Goal: Task Accomplishment & Management: Complete application form

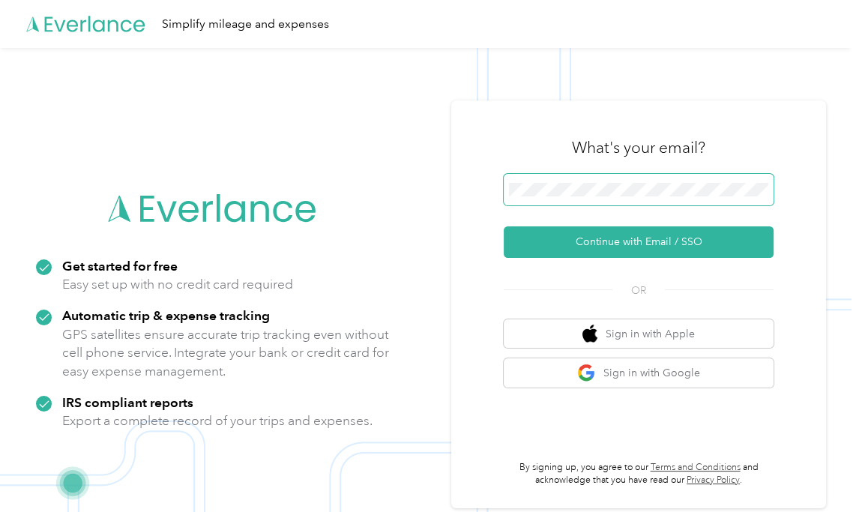
click at [559, 178] on span at bounding box center [639, 189] width 270 height 31
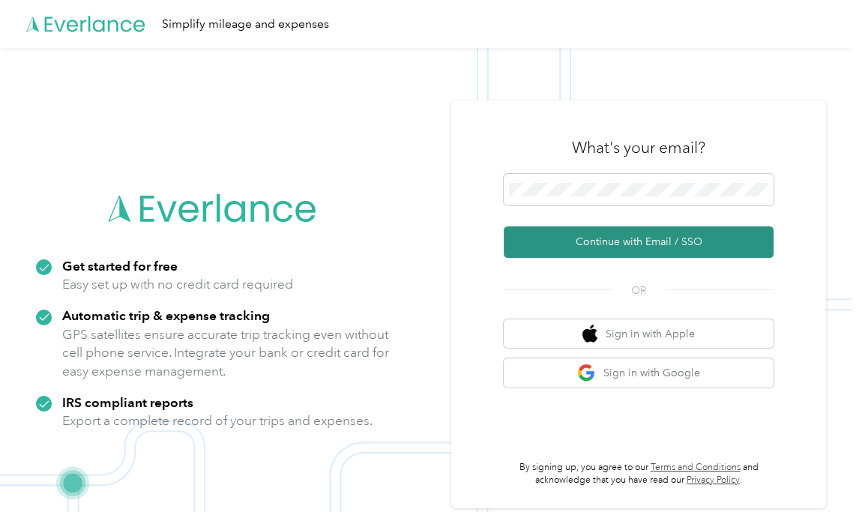
click at [605, 249] on button "Continue with Email / SSO" at bounding box center [639, 241] width 270 height 31
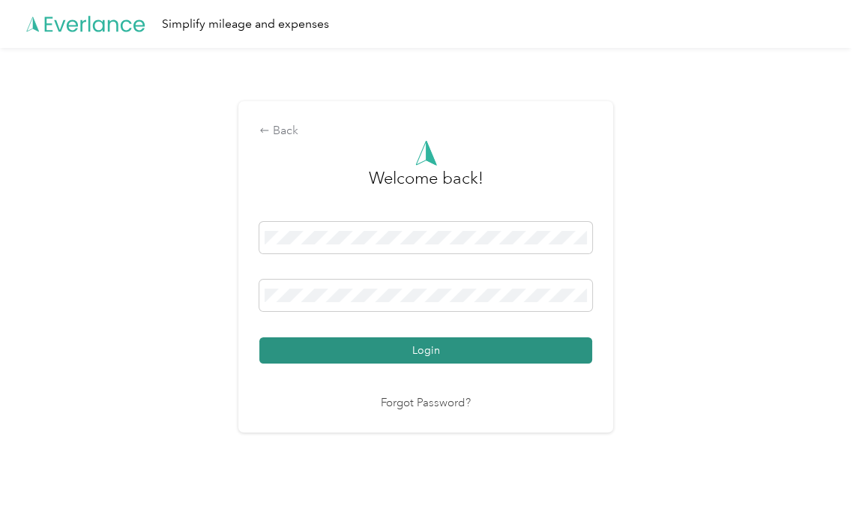
click at [415, 350] on button "Login" at bounding box center [425, 350] width 333 height 26
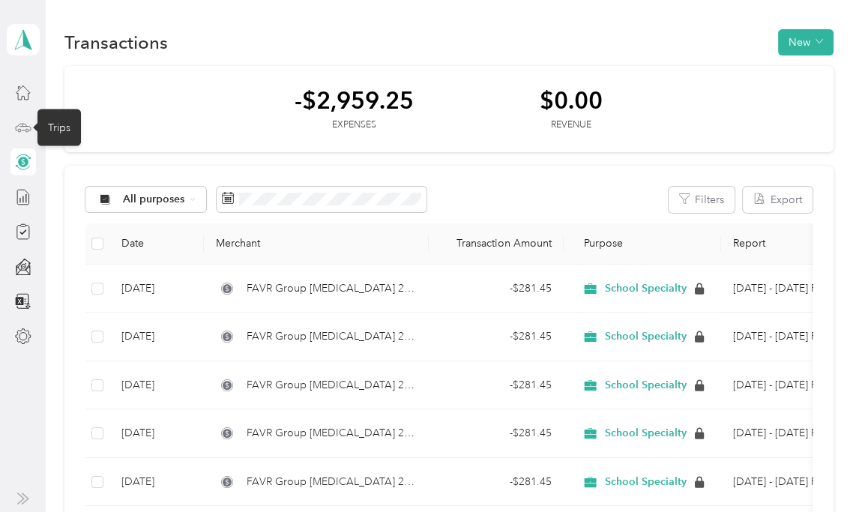
click at [19, 129] on circle at bounding box center [19, 130] width 3 height 3
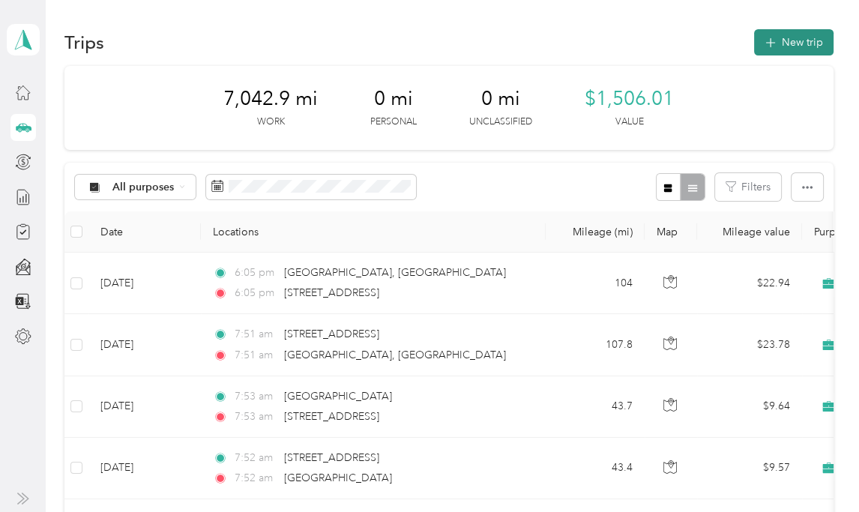
click at [782, 42] on button "New trip" at bounding box center [793, 42] width 79 height 26
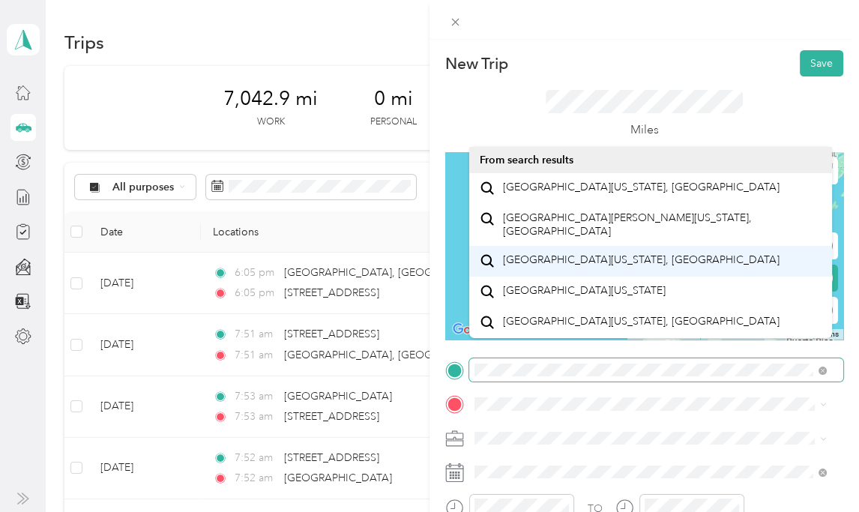
scroll to position [25, 0]
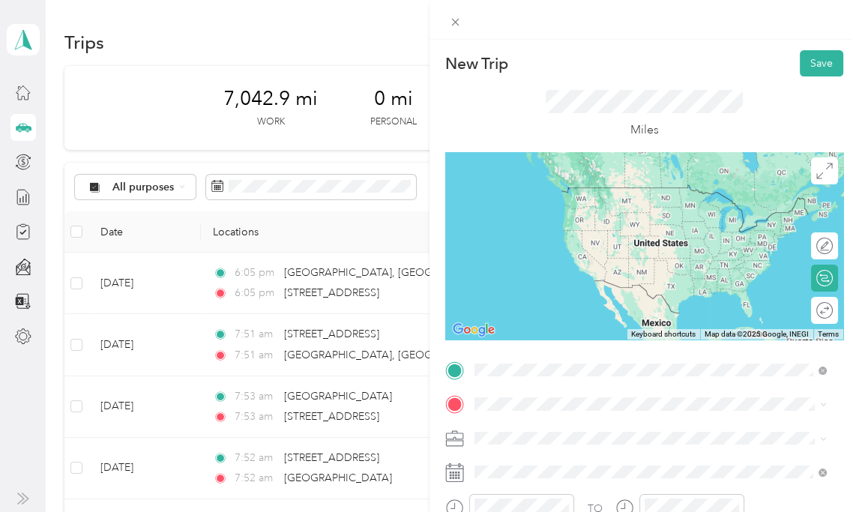
click at [558, 181] on span "[GEOGRAPHIC_DATA][US_STATE], [GEOGRAPHIC_DATA]" at bounding box center [640, 187] width 277 height 13
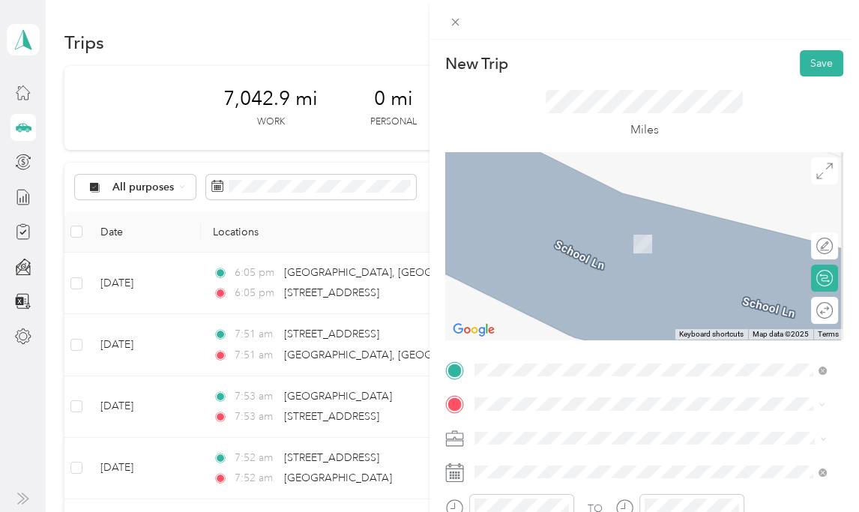
click at [560, 220] on span "[STREET_ADDRESS][US_STATE]" at bounding box center [577, 221] width 150 height 13
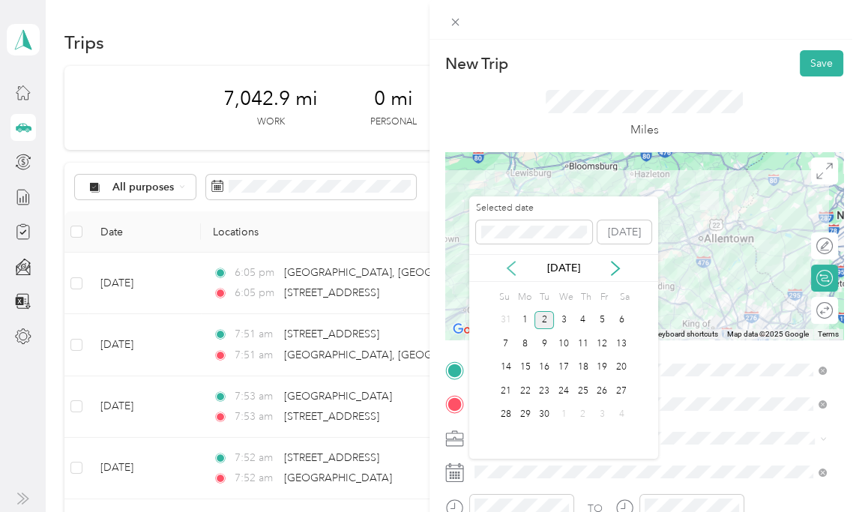
click at [515, 273] on icon at bounding box center [511, 268] width 15 height 15
click at [552, 388] on div "19" at bounding box center [543, 391] width 19 height 19
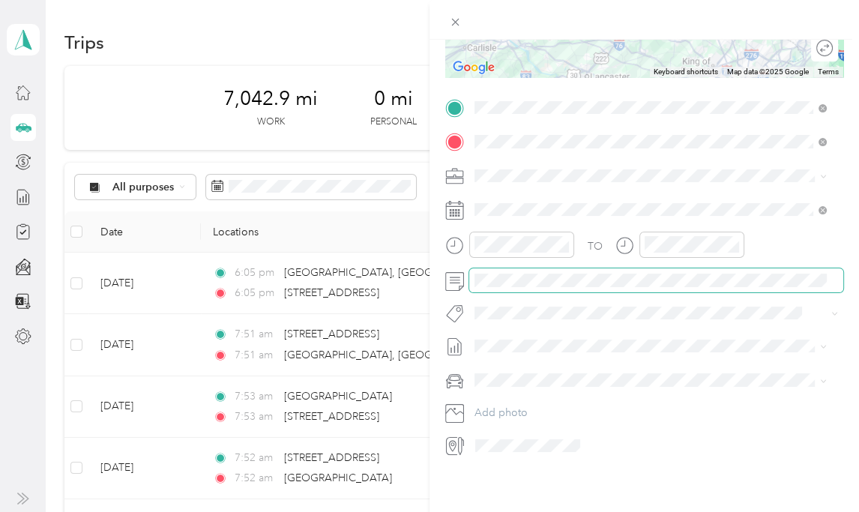
scroll to position [0, 0]
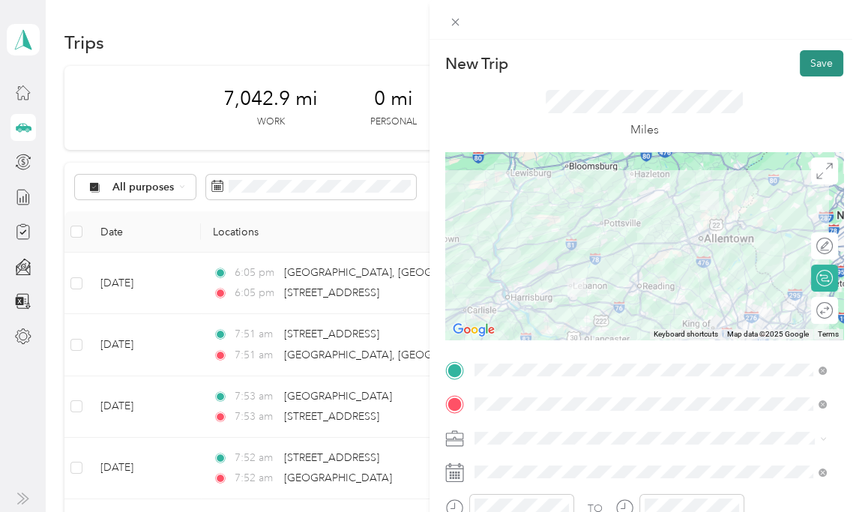
click at [801, 58] on button "Save" at bounding box center [821, 63] width 43 height 26
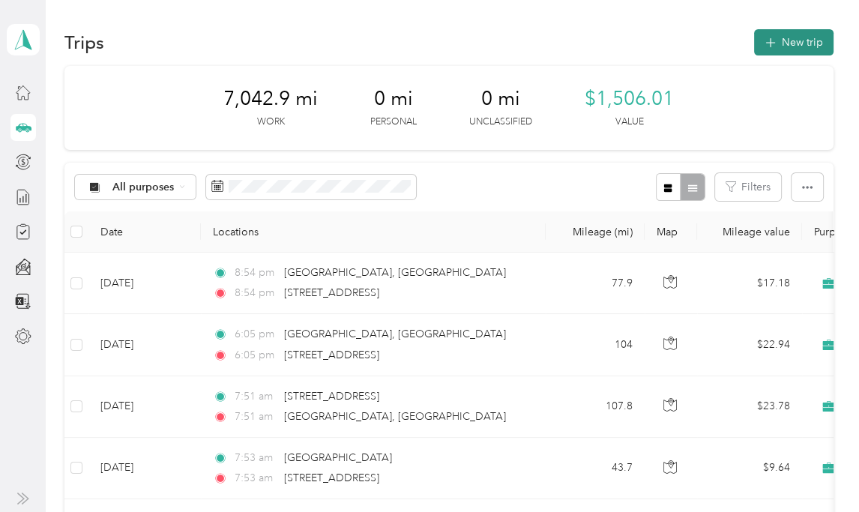
click at [796, 43] on button "New trip" at bounding box center [793, 42] width 79 height 26
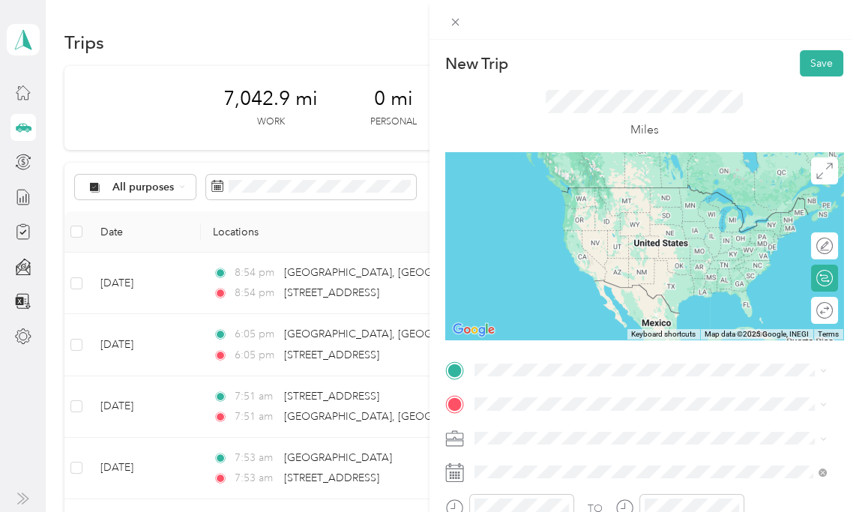
click at [567, 193] on span "[STREET_ADDRESS][US_STATE]" at bounding box center [577, 185] width 150 height 13
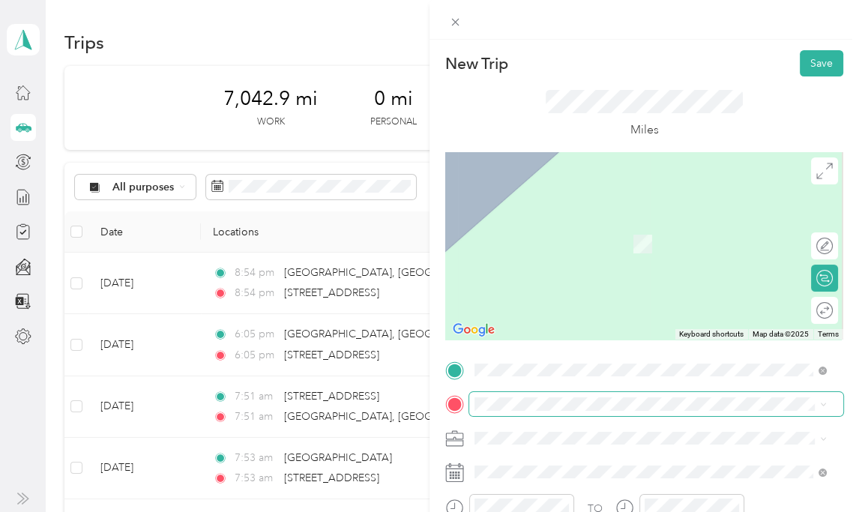
click at [539, 412] on span at bounding box center [656, 403] width 374 height 23
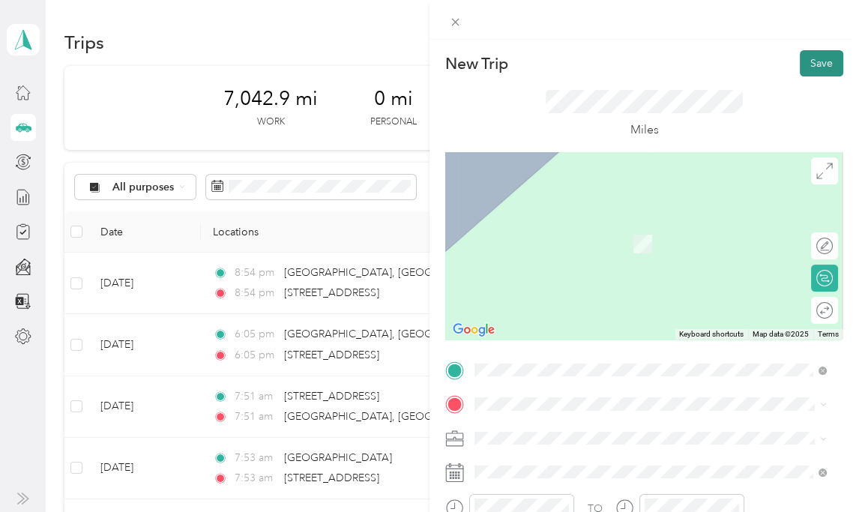
click at [801, 68] on button "Save" at bounding box center [821, 63] width 43 height 26
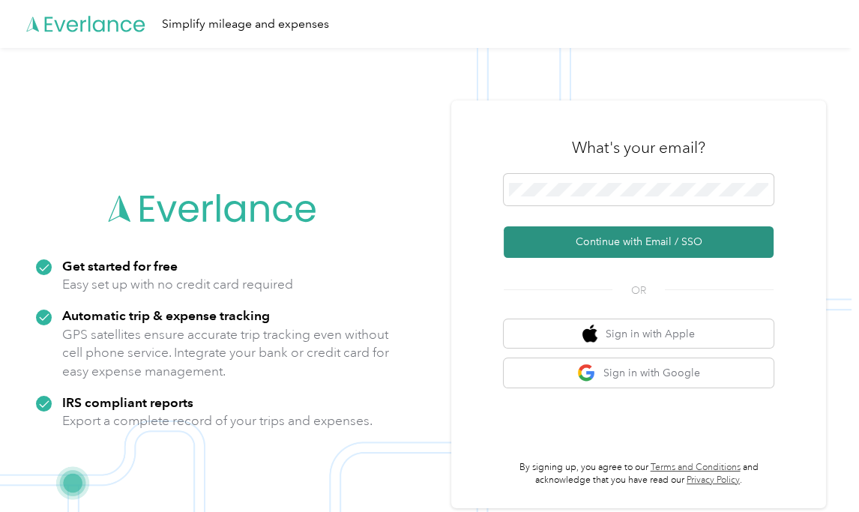
click at [585, 247] on button "Continue with Email / SSO" at bounding box center [639, 241] width 270 height 31
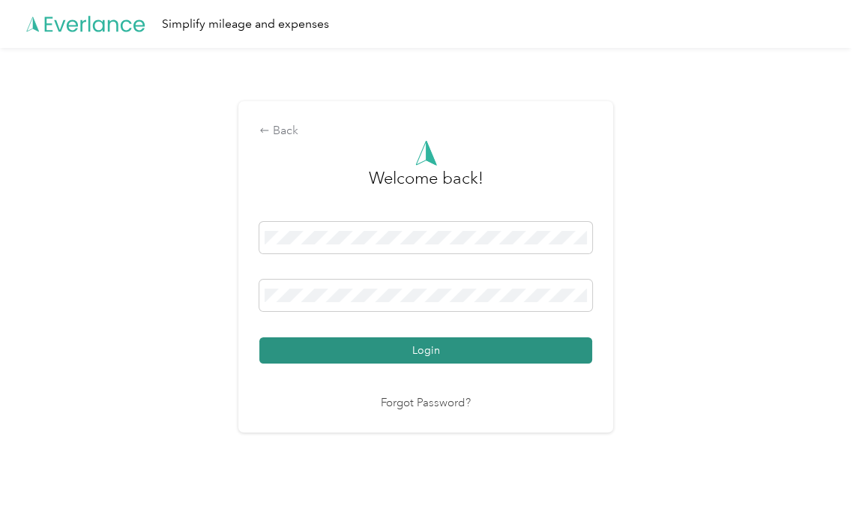
click at [465, 348] on button "Login" at bounding box center [425, 350] width 333 height 26
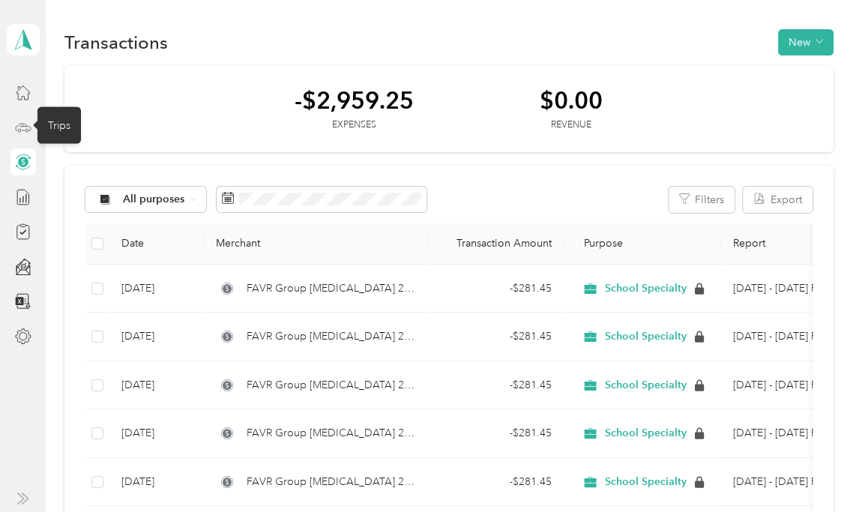
click at [19, 121] on icon at bounding box center [23, 127] width 16 height 16
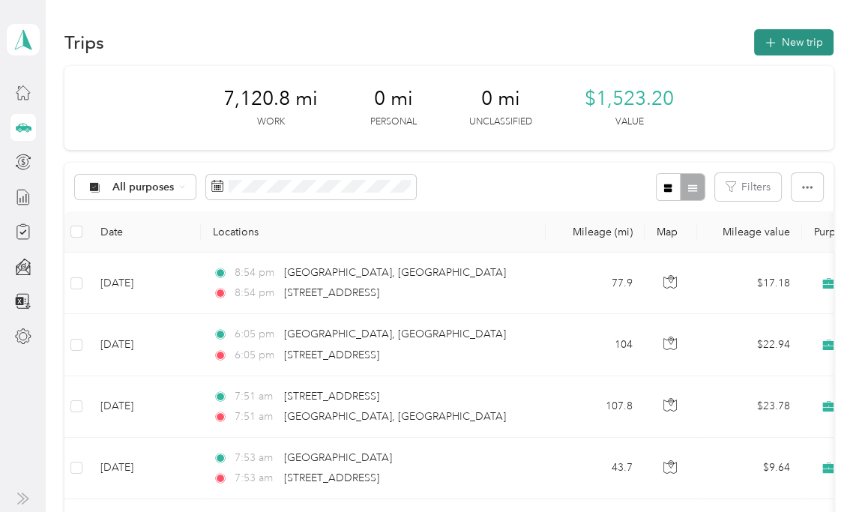
click at [792, 44] on button "New trip" at bounding box center [793, 42] width 79 height 26
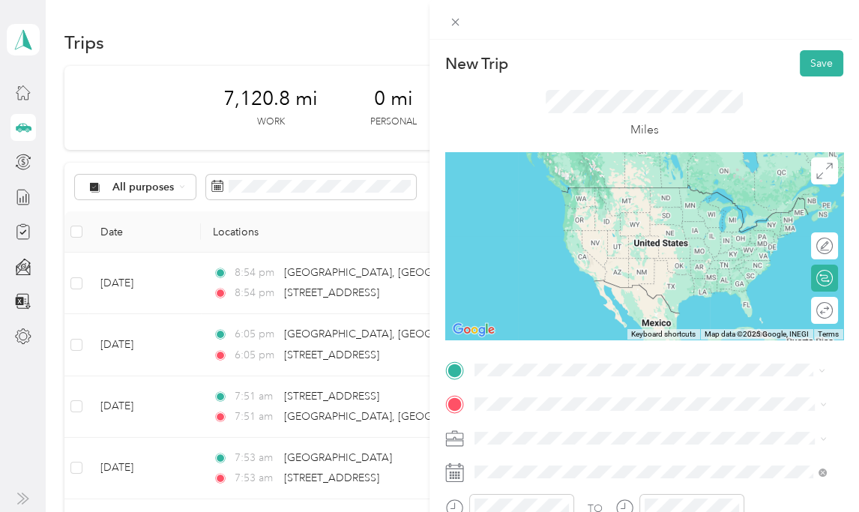
click at [512, 188] on span "[STREET_ADDRESS][US_STATE]" at bounding box center [577, 187] width 150 height 13
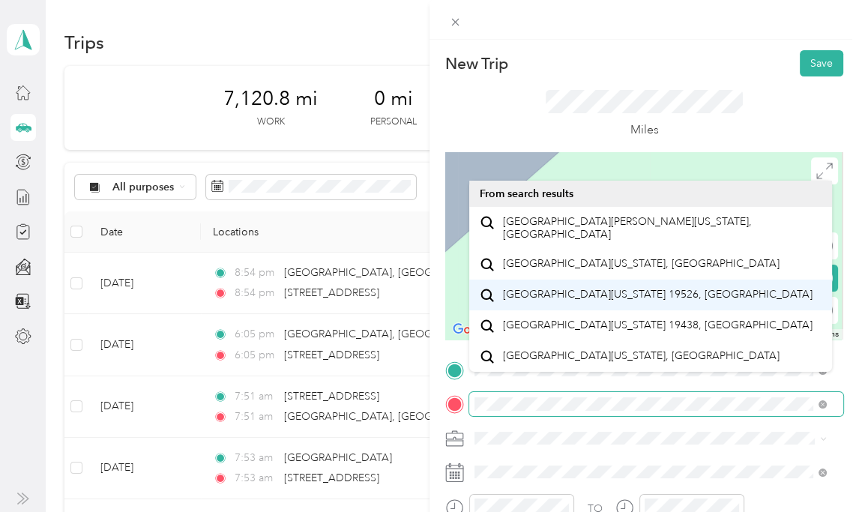
scroll to position [25, 0]
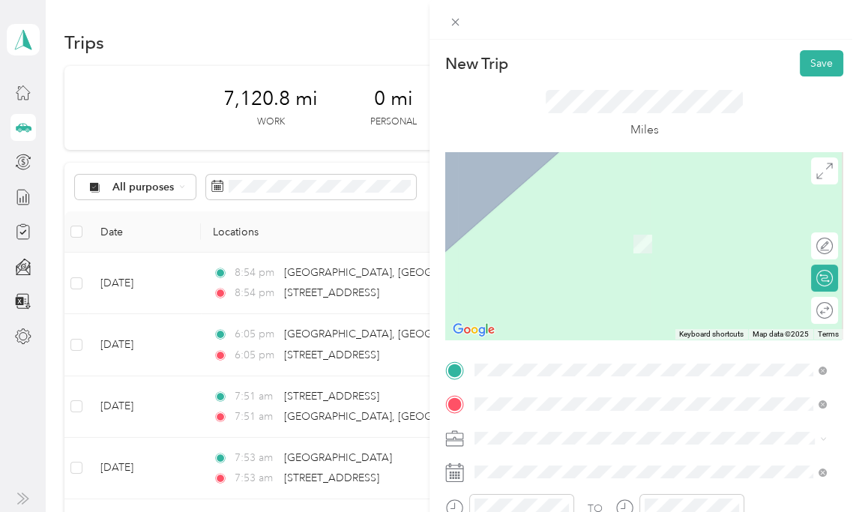
click at [524, 223] on span "[GEOGRAPHIC_DATA][US_STATE], [GEOGRAPHIC_DATA]" at bounding box center [640, 221] width 277 height 13
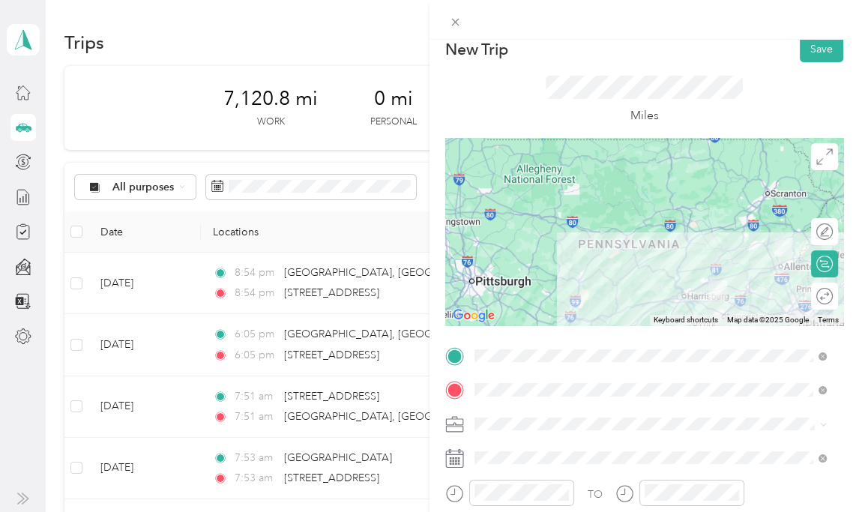
scroll to position [0, 0]
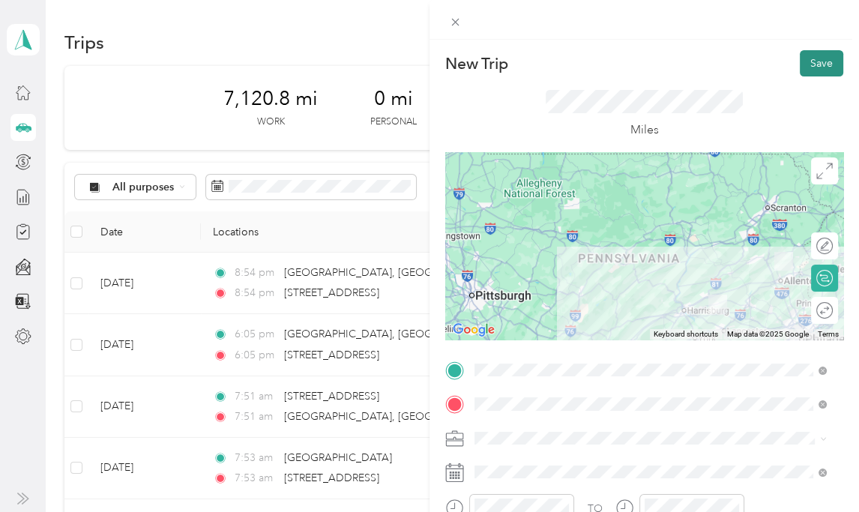
click at [816, 67] on button "Save" at bounding box center [821, 63] width 43 height 26
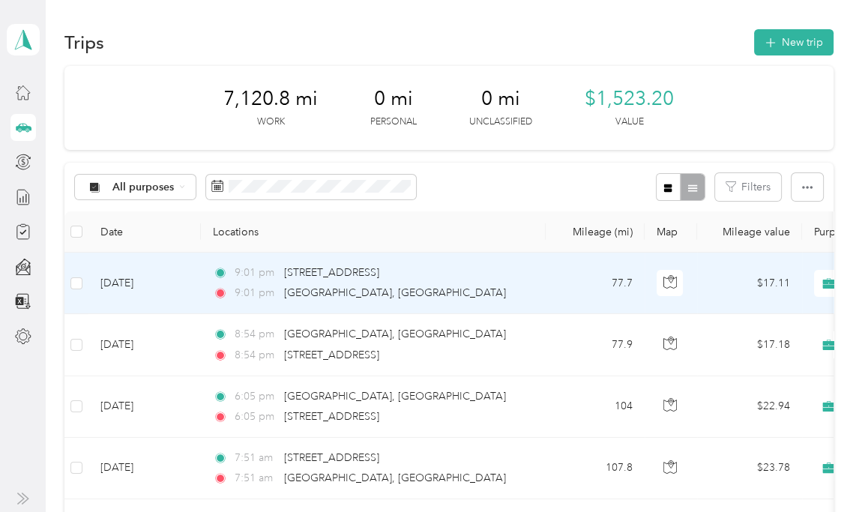
click at [142, 293] on td "[DATE]" at bounding box center [144, 283] width 112 height 61
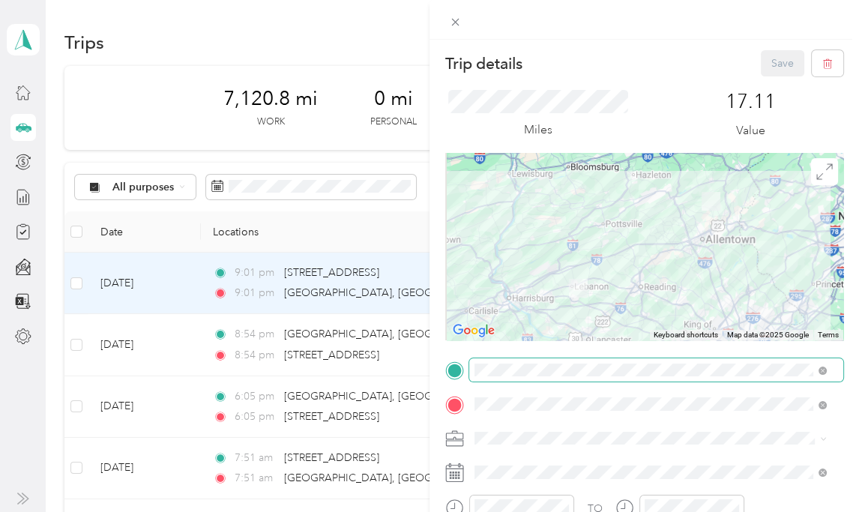
scroll to position [225, 0]
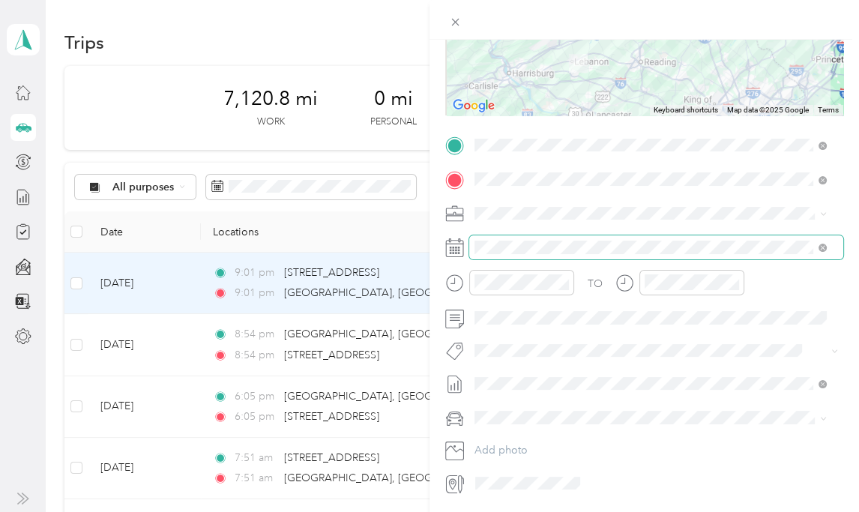
click at [510, 253] on span at bounding box center [656, 246] width 374 height 23
click at [534, 239] on span at bounding box center [656, 246] width 374 height 23
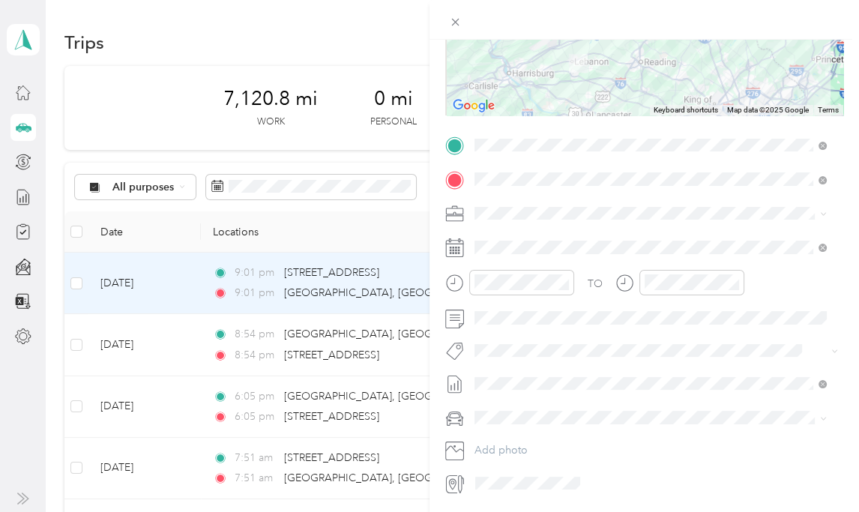
click at [458, 249] on rect at bounding box center [459, 248] width 2 height 2
click at [453, 250] on rect at bounding box center [453, 251] width 2 height 2
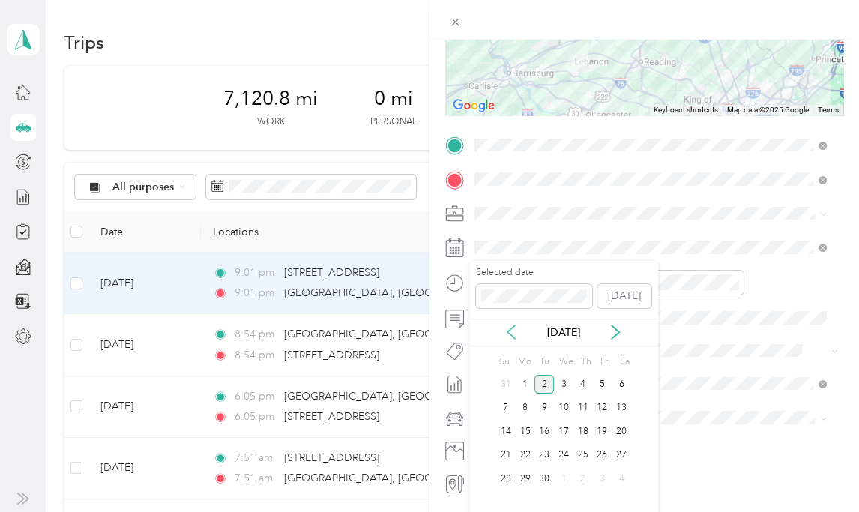
click at [508, 328] on icon at bounding box center [511, 332] width 15 height 15
click at [544, 453] on div "19" at bounding box center [543, 455] width 19 height 19
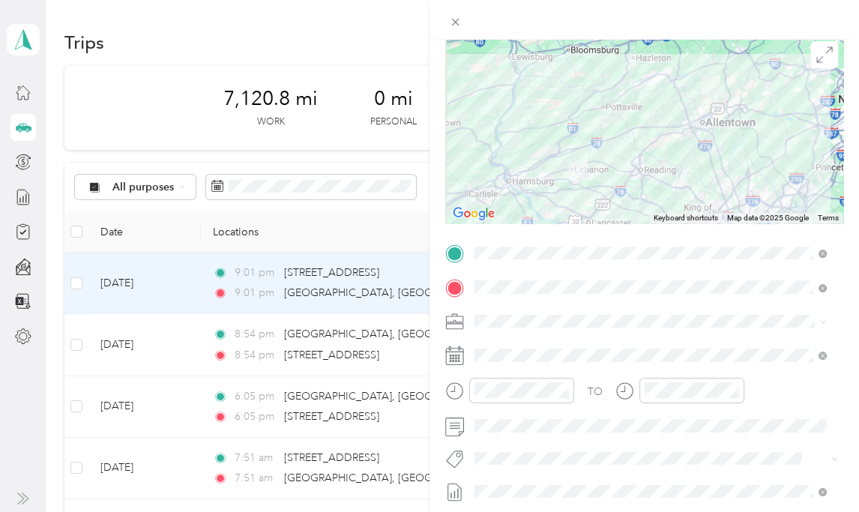
scroll to position [0, 0]
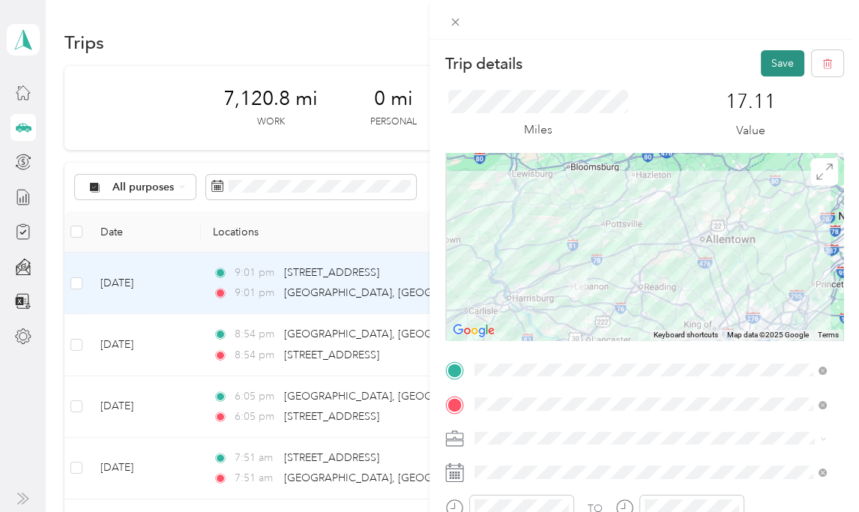
click at [771, 58] on button "Save" at bounding box center [782, 63] width 43 height 26
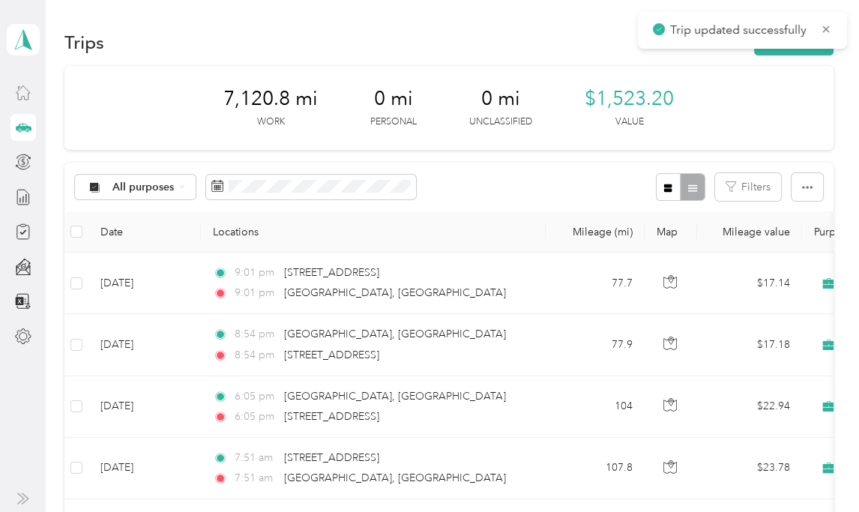
click at [19, 92] on icon at bounding box center [23, 92] width 16 height 16
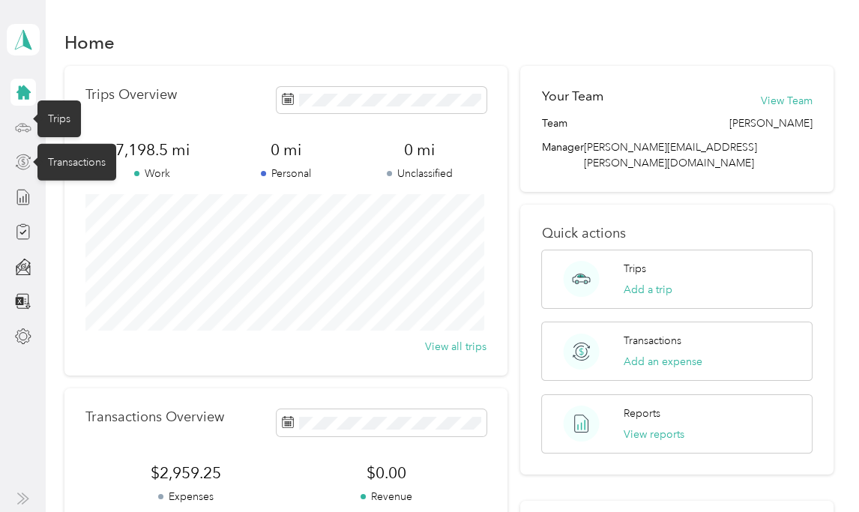
click at [21, 163] on icon at bounding box center [23, 162] width 4 height 7
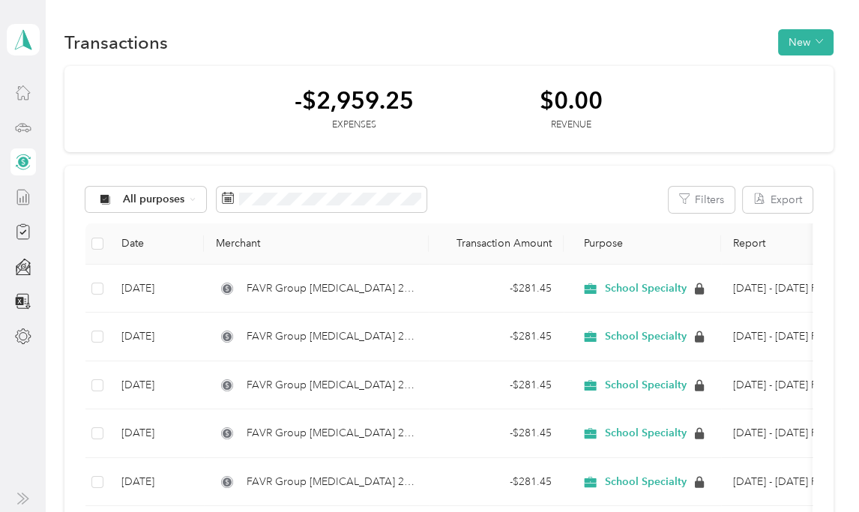
click at [24, 202] on icon at bounding box center [23, 197] width 16 height 16
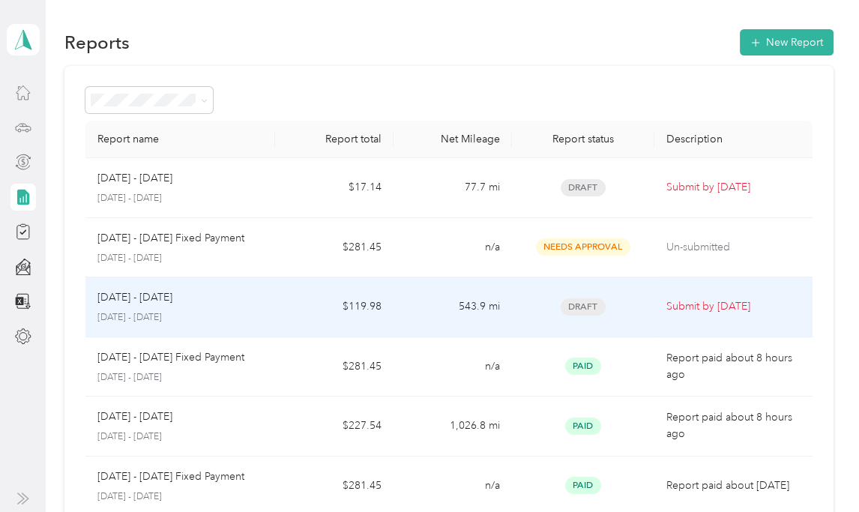
click at [118, 298] on p "[DATE] - [DATE]" at bounding box center [134, 297] width 75 height 16
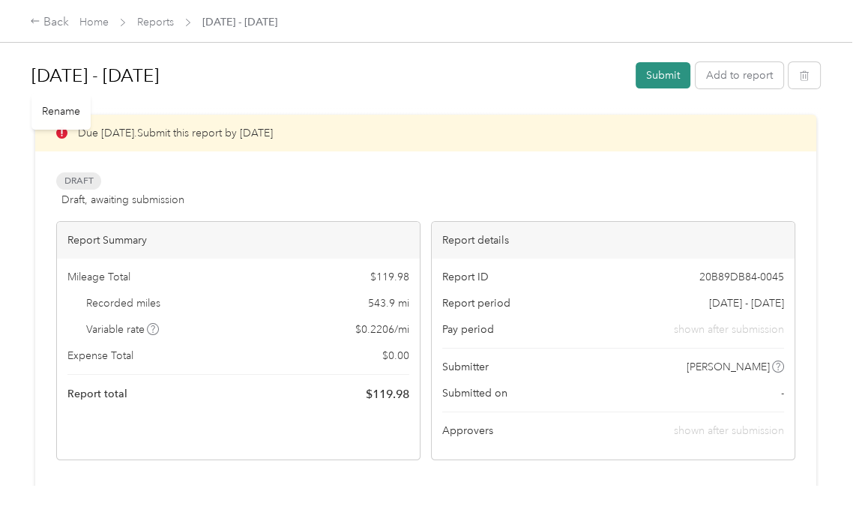
click at [664, 71] on button "Submit" at bounding box center [663, 75] width 55 height 26
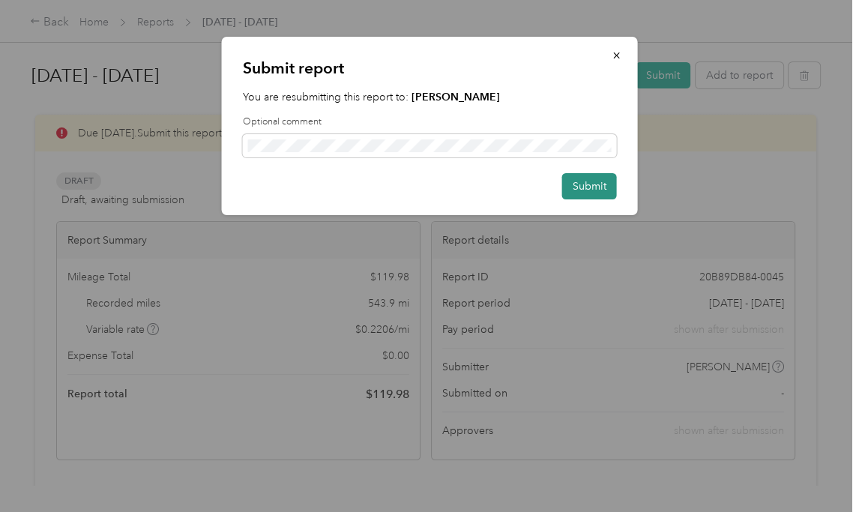
click at [579, 178] on button "Submit" at bounding box center [589, 186] width 55 height 26
